Goal: Task Accomplishment & Management: Manage account settings

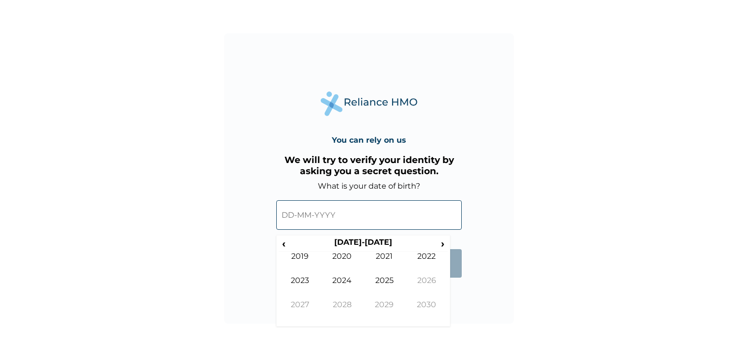
click at [315, 206] on input "text" at bounding box center [369, 214] width 186 height 29
click at [285, 245] on span "‹" at bounding box center [284, 243] width 10 height 12
click at [286, 246] on span "‹" at bounding box center [284, 243] width 10 height 12
click at [348, 308] on td "1998" at bounding box center [342, 312] width 43 height 24
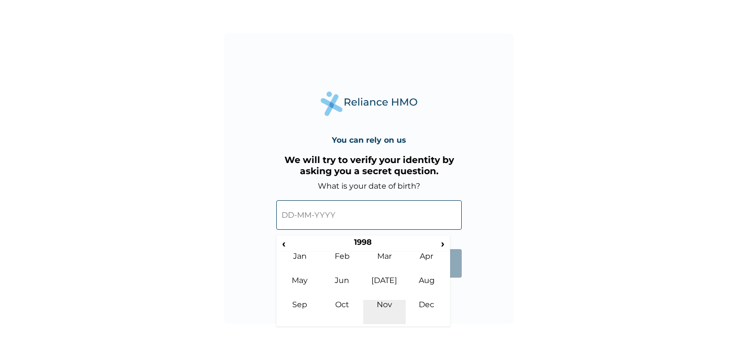
click at [382, 305] on td "Nov" at bounding box center [384, 312] width 43 height 24
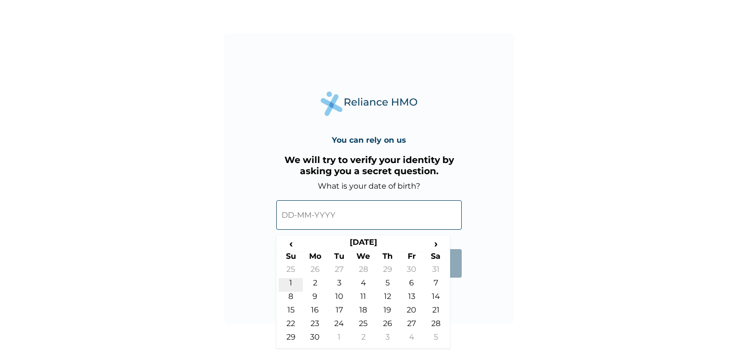
click at [288, 283] on td "1" at bounding box center [291, 285] width 24 height 14
type input "[DATE]"
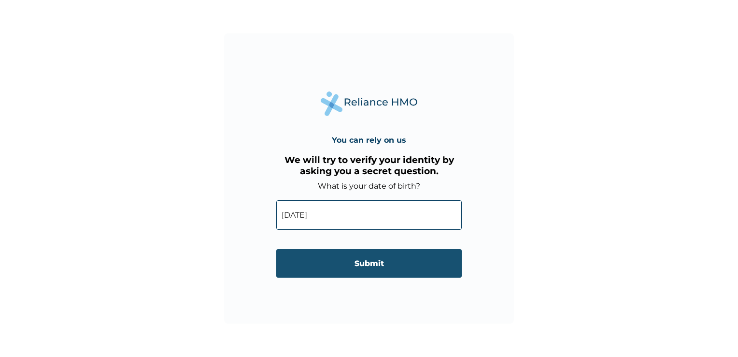
click at [339, 267] on input "Submit" at bounding box center [369, 263] width 186 height 29
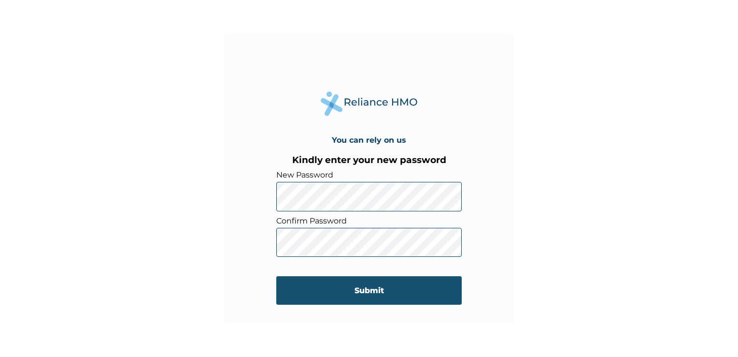
click at [355, 288] on input "Submit" at bounding box center [369, 290] width 186 height 29
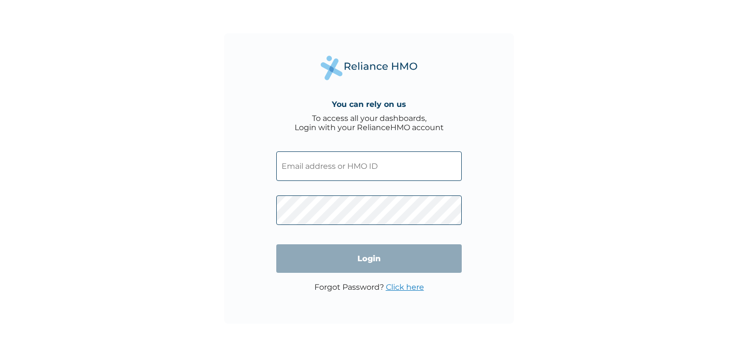
click at [363, 164] on input "text" at bounding box center [369, 165] width 186 height 29
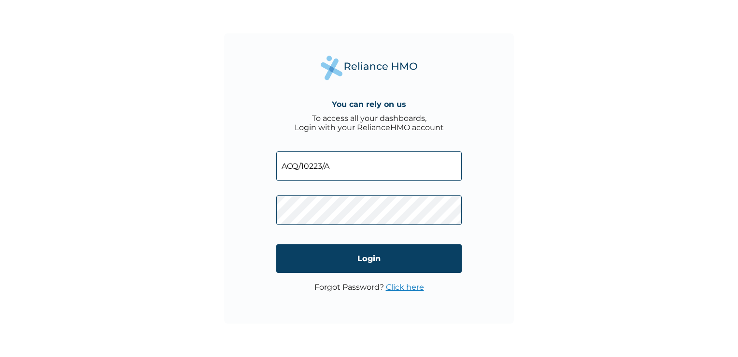
type input "ACQ/10223/A"
click input "Login" at bounding box center [369, 258] width 186 height 29
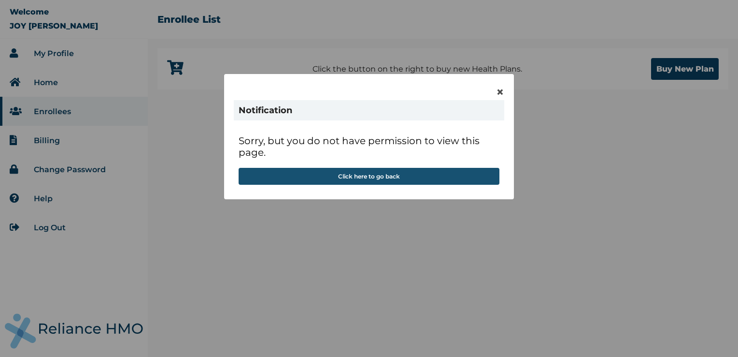
click at [396, 169] on button "Click here to go back" at bounding box center [369, 176] width 261 height 17
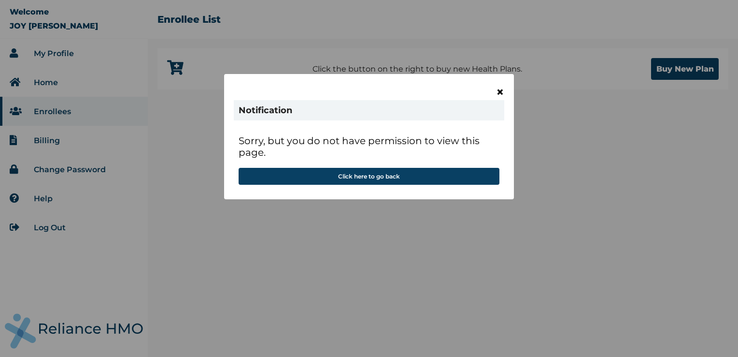
click at [497, 90] on span "×" at bounding box center [500, 92] width 8 height 16
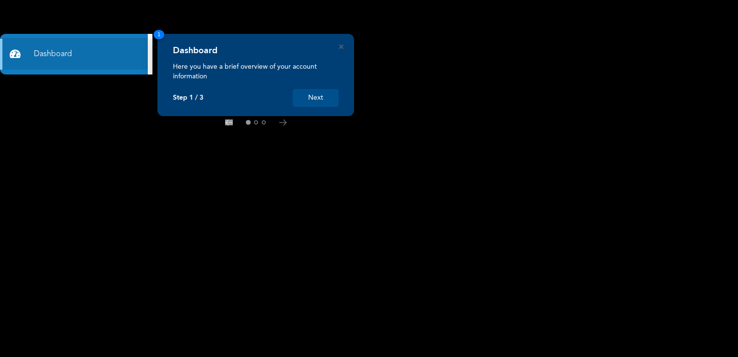
click at [324, 96] on button "Next" at bounding box center [316, 98] width 46 height 18
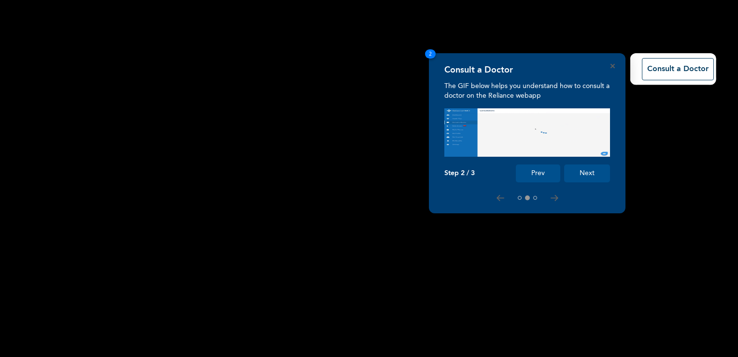
click at [588, 175] on button "Next" at bounding box center [587, 173] width 46 height 18
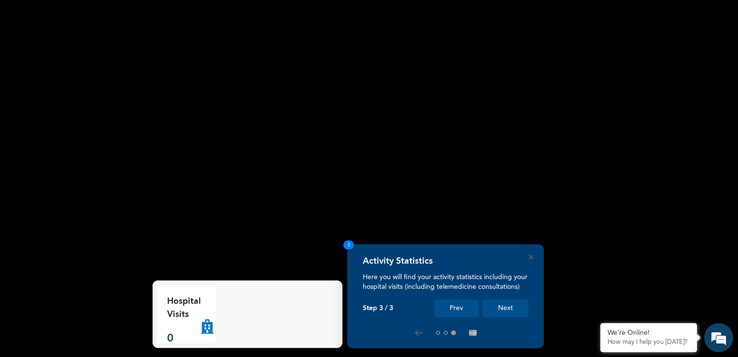
click at [505, 310] on button "Next" at bounding box center [506, 308] width 46 height 18
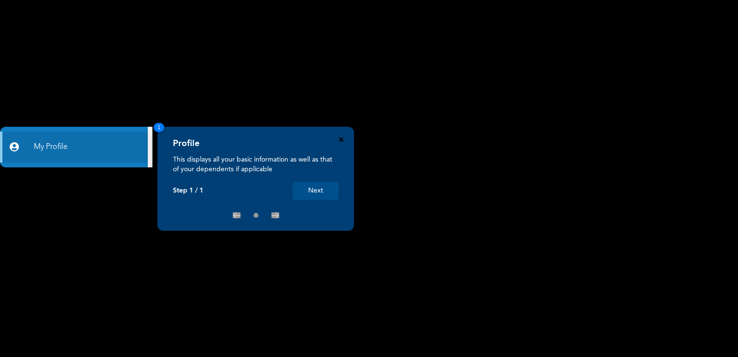
click at [340, 138] on icon "Close" at bounding box center [341, 139] width 4 height 4
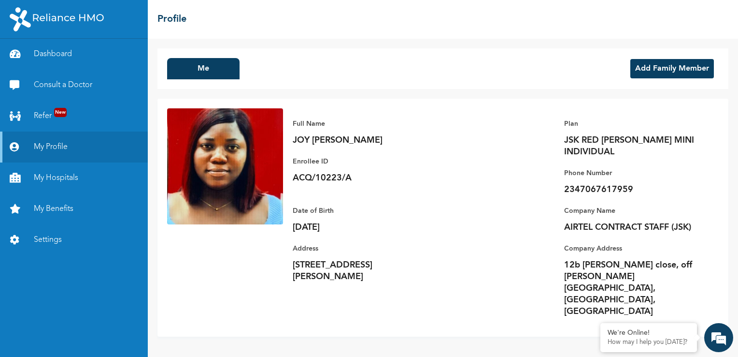
click at [651, 70] on button "Add Family Member" at bounding box center [673, 68] width 84 height 19
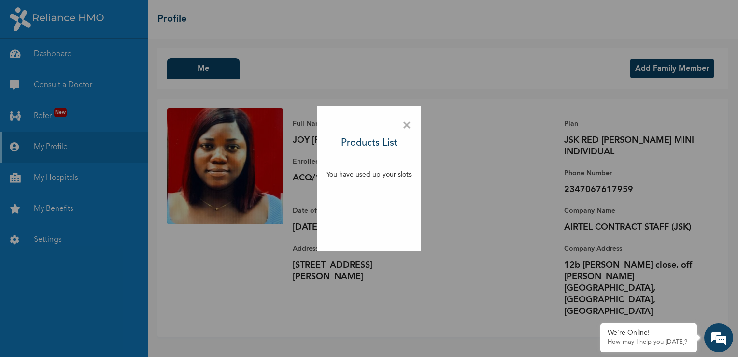
click at [406, 121] on span "×" at bounding box center [406, 125] width 9 height 20
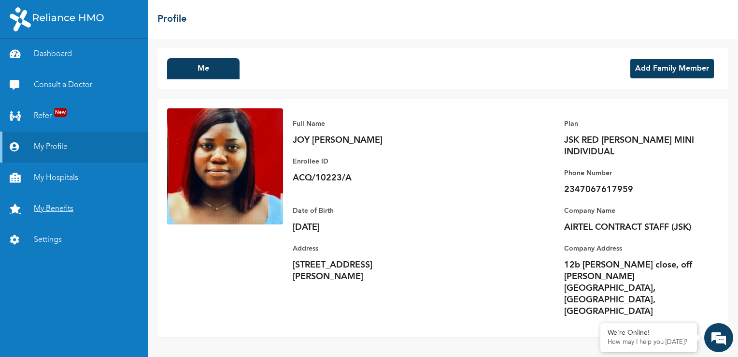
click at [59, 209] on link "My Benefits" at bounding box center [74, 208] width 148 height 31
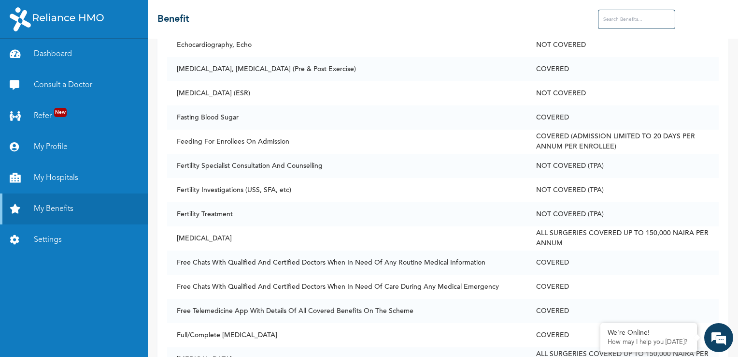
scroll to position [1399, 0]
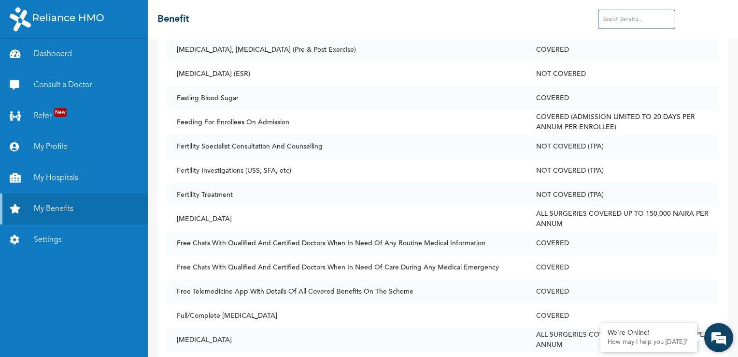
click at [733, 350] on div "We're Online! How may I help you [DATE]?" at bounding box center [718, 337] width 29 height 29
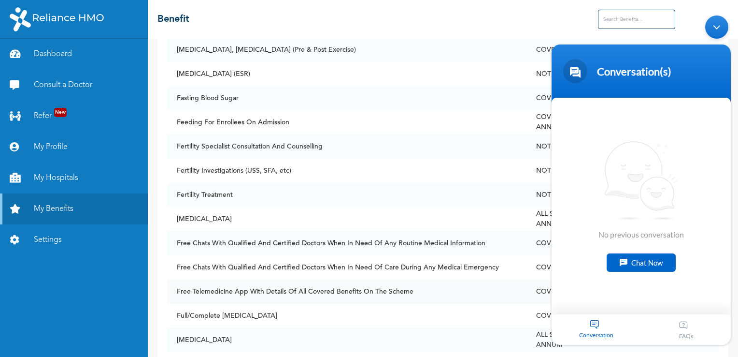
click at [523, 289] on td "Free Telemedicine App With Details Of All Covered Benefits On The Scheme" at bounding box center [346, 291] width 359 height 24
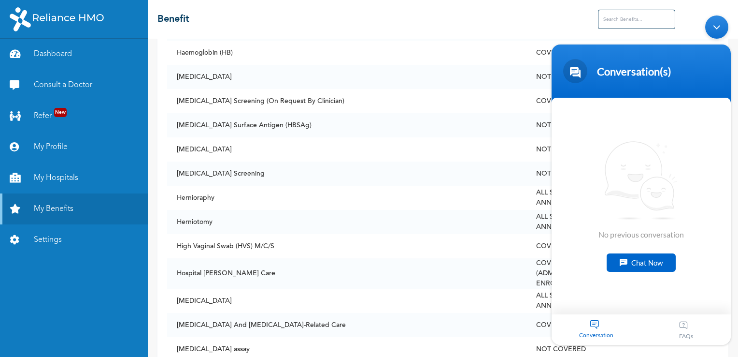
scroll to position [1966, 0]
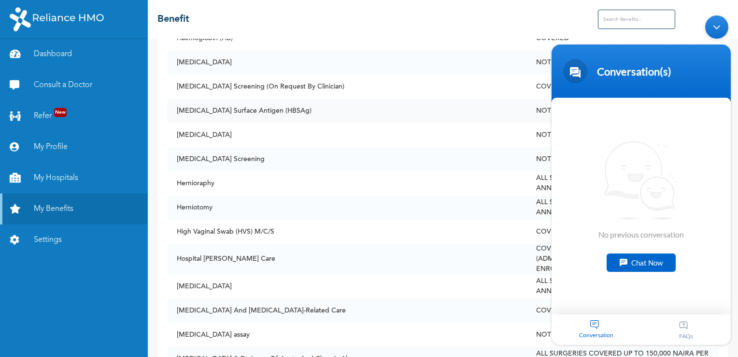
click at [541, 100] on td "NOT COVERED" at bounding box center [623, 111] width 192 height 24
click at [711, 21] on div "Minimize live chat window" at bounding box center [716, 26] width 23 height 23
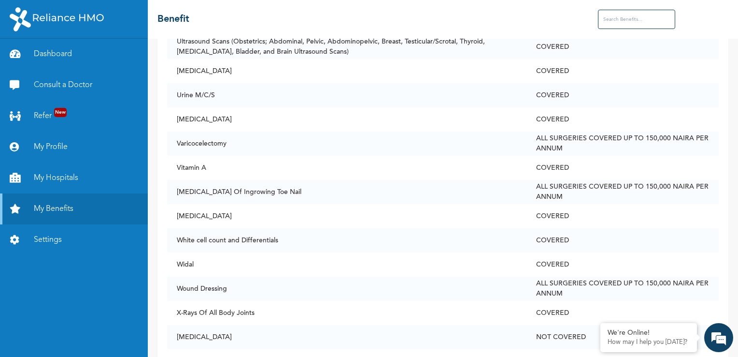
scroll to position [4658, 0]
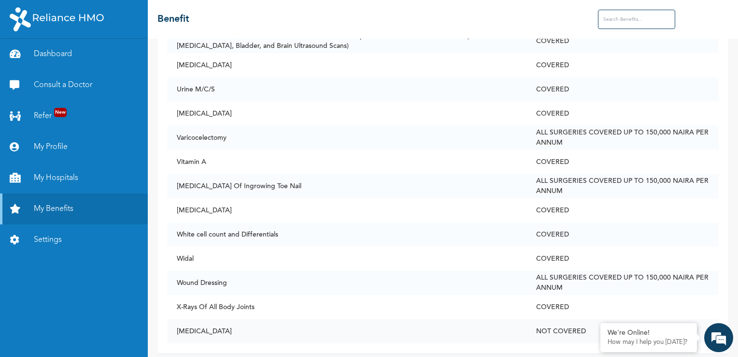
click at [546, 319] on td "NOT COVERED" at bounding box center [623, 331] width 192 height 24
click at [296, 174] on td "[MEDICAL_DATA] Of Ingrowing Toe Nail" at bounding box center [346, 186] width 359 height 24
click at [51, 173] on link "My Hospitals" at bounding box center [74, 177] width 148 height 31
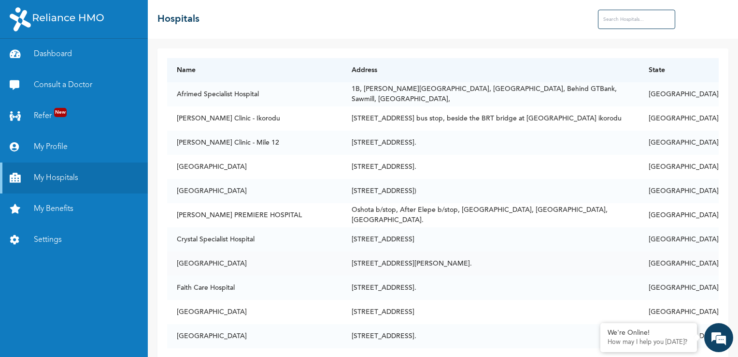
drag, startPoint x: 562, startPoint y: 214, endPoint x: 660, endPoint y: 272, distance: 113.5
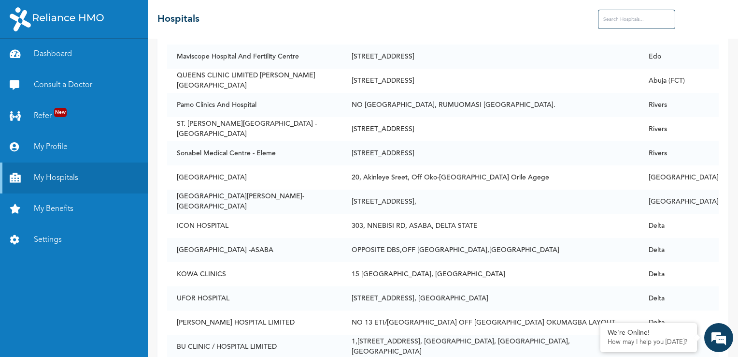
scroll to position [3730, 0]
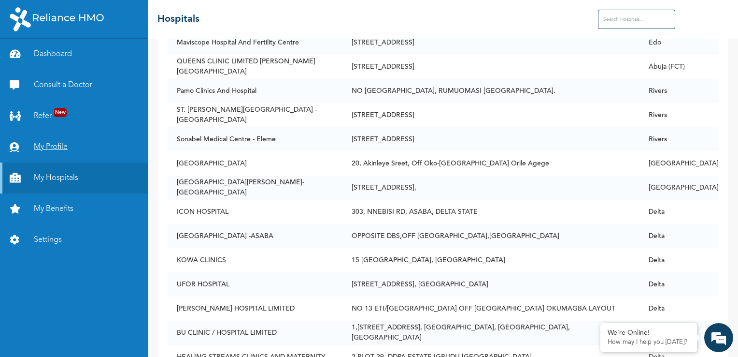
click at [62, 147] on link "My Profile" at bounding box center [74, 146] width 148 height 31
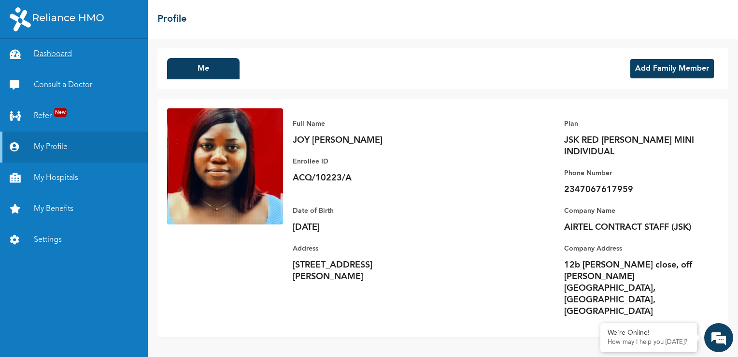
click at [36, 57] on link "Dashboard" at bounding box center [74, 54] width 148 height 31
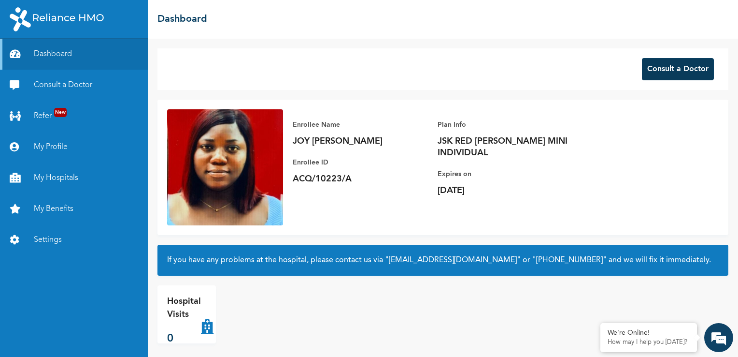
click at [666, 70] on button "Consult a Doctor" at bounding box center [678, 69] width 72 height 22
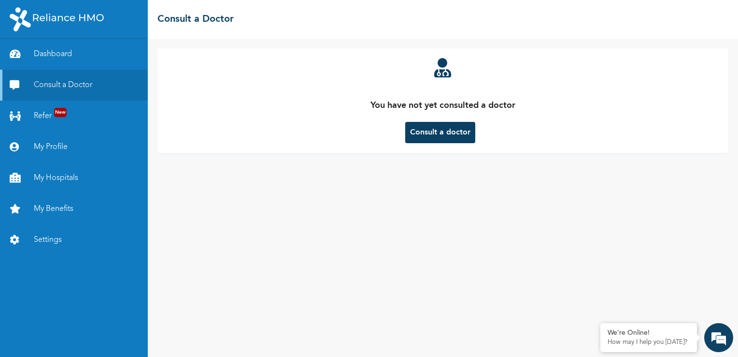
click at [457, 129] on button "Consult a doctor" at bounding box center [440, 132] width 70 height 21
